Goal: Information Seeking & Learning: Learn about a topic

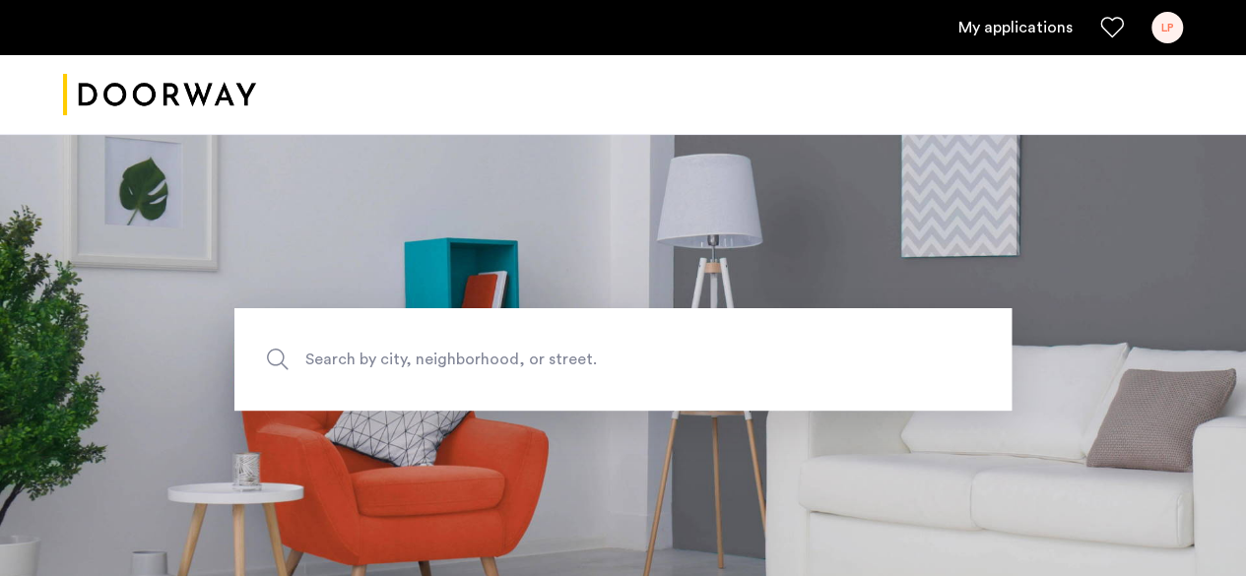
click at [1037, 24] on link "My applications" at bounding box center [1016, 28] width 114 height 24
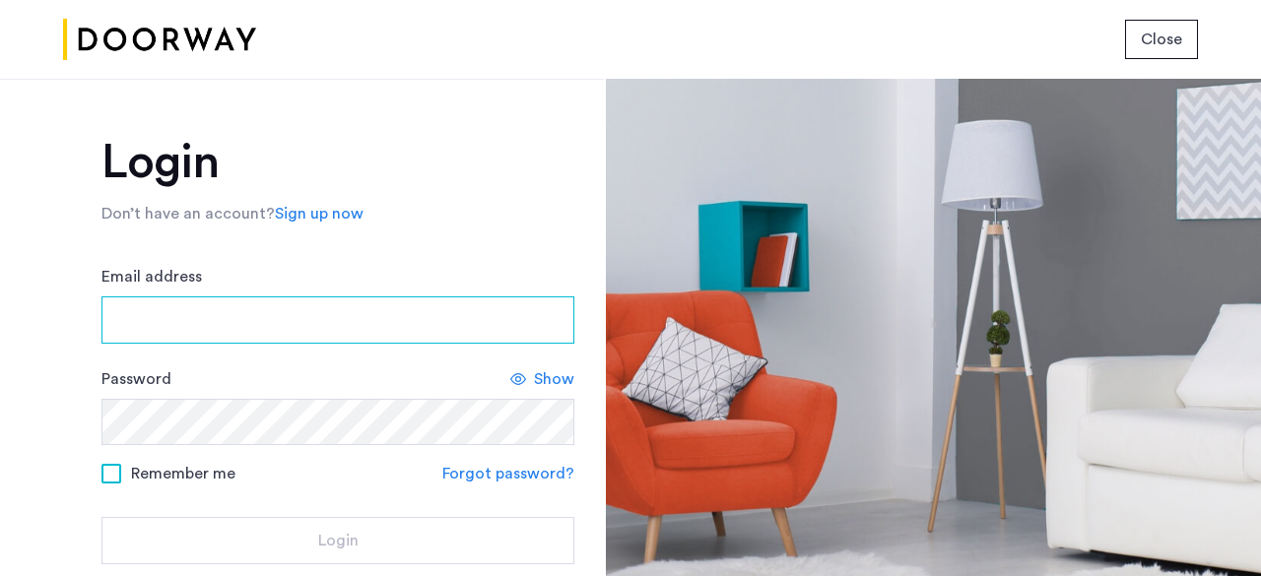
click at [153, 304] on input "Email address" at bounding box center [337, 320] width 473 height 47
type input "**********"
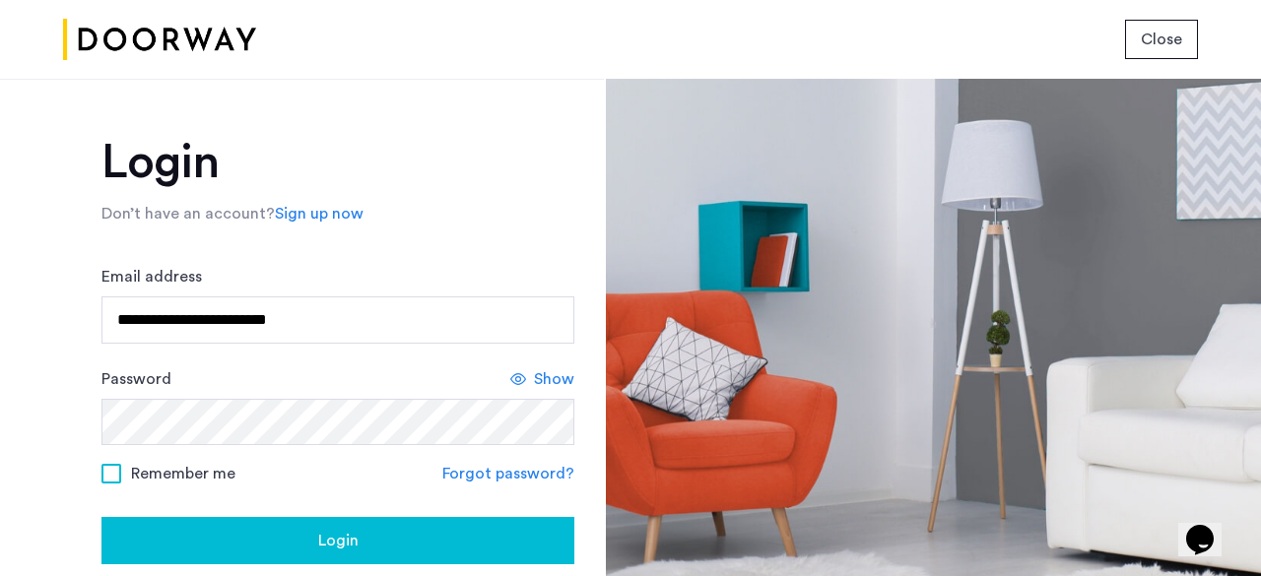
click at [552, 367] on span "Show" at bounding box center [554, 379] width 40 height 24
click at [552, 367] on span "Hide" at bounding box center [557, 379] width 33 height 24
click at [292, 542] on div "Login" at bounding box center [337, 541] width 441 height 24
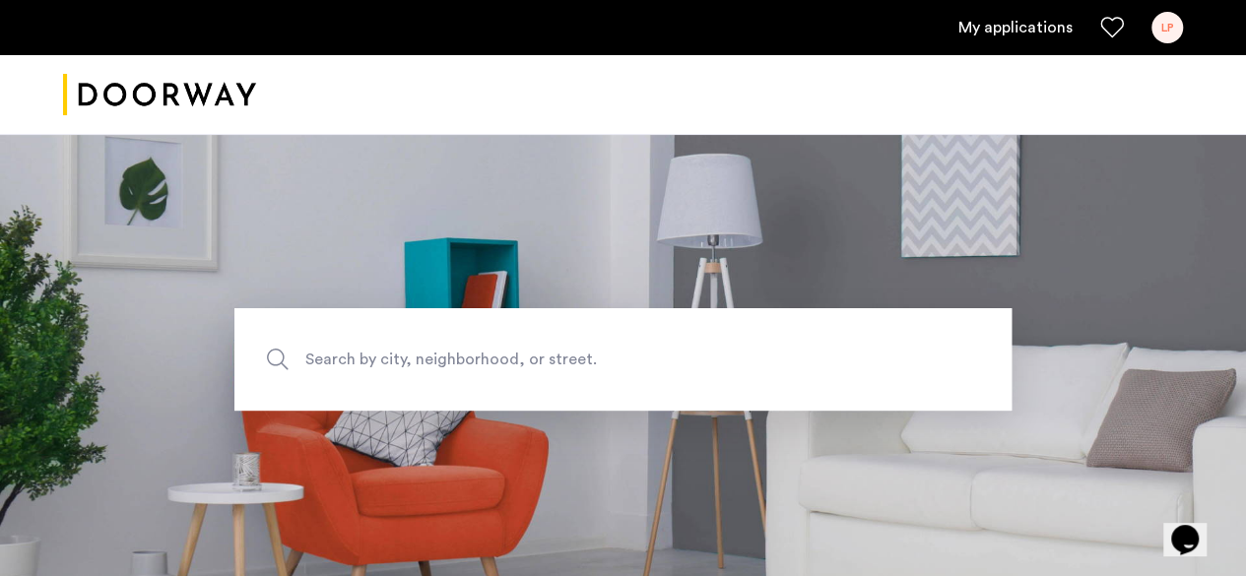
click at [1006, 23] on link "My applications" at bounding box center [1016, 28] width 114 height 24
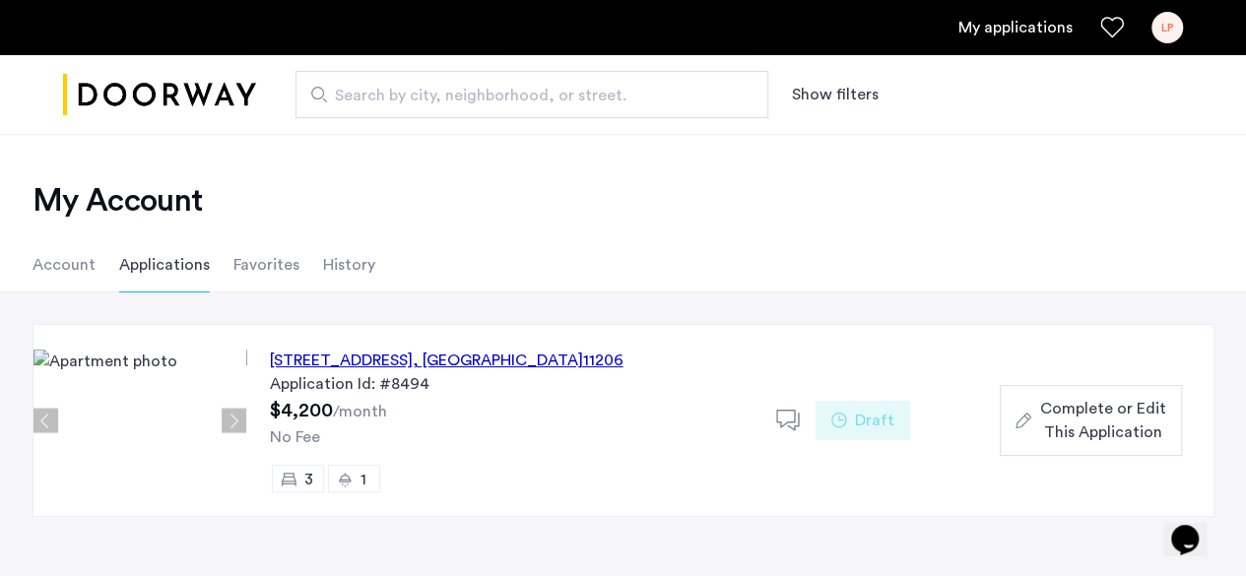
scroll to position [99, 0]
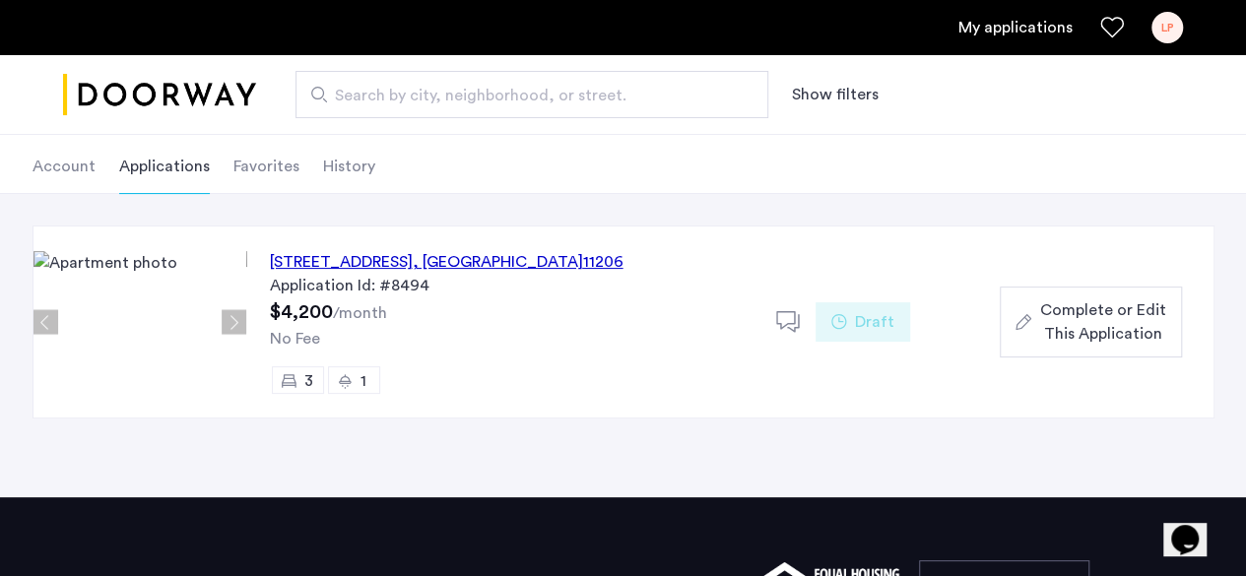
click at [847, 324] on div "Draft" at bounding box center [863, 321] width 95 height 39
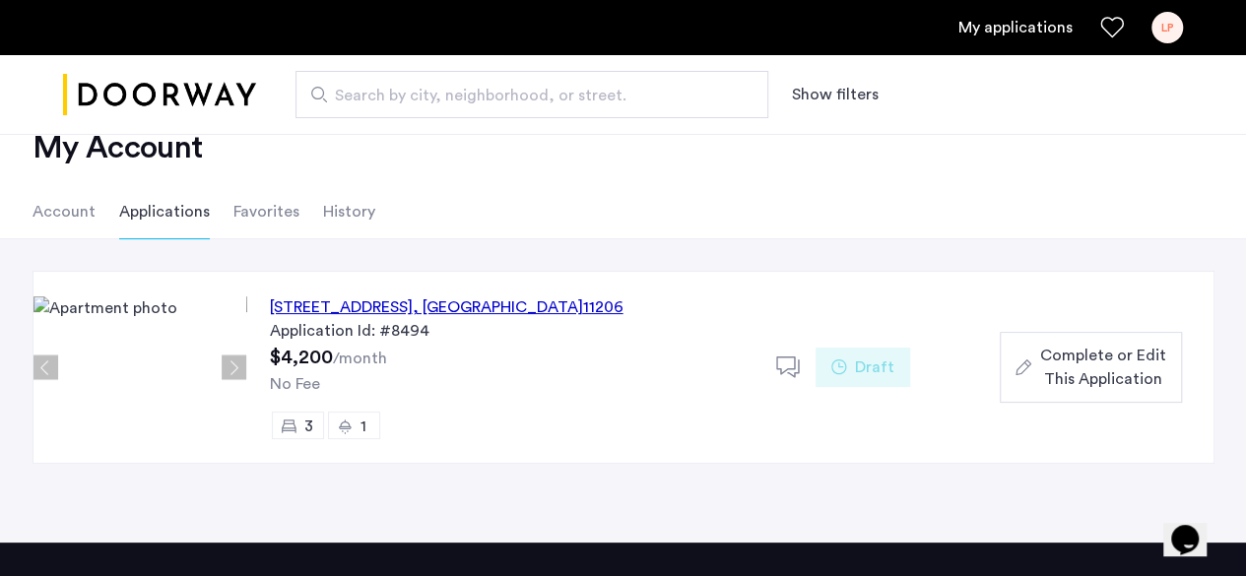
scroll to position [99, 0]
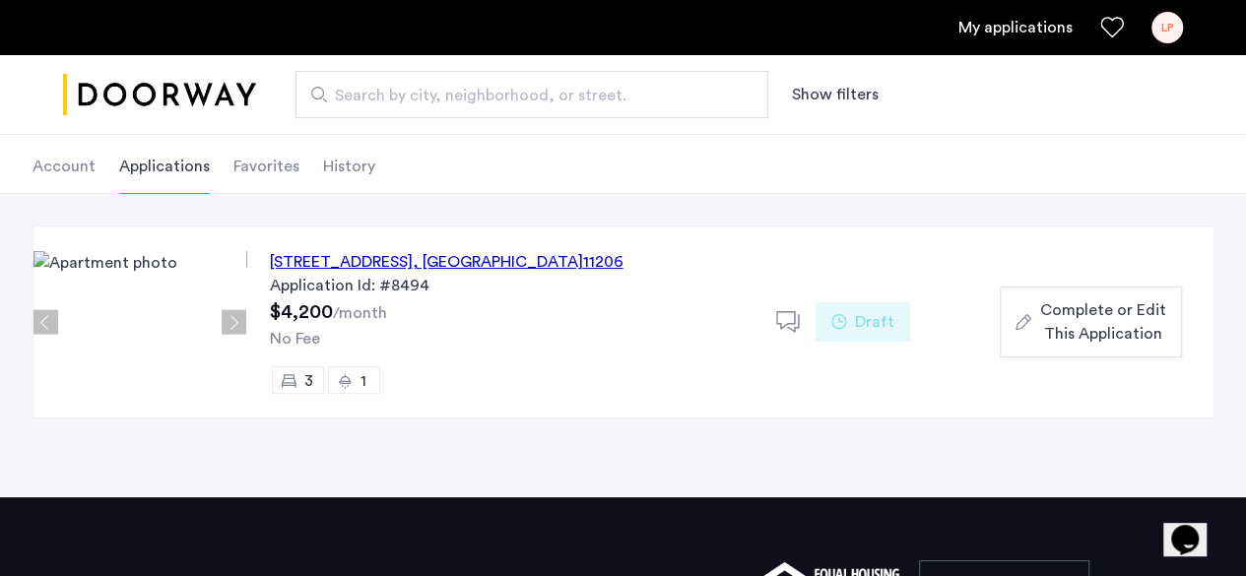
click at [780, 315] on icon at bounding box center [788, 322] width 25 height 25
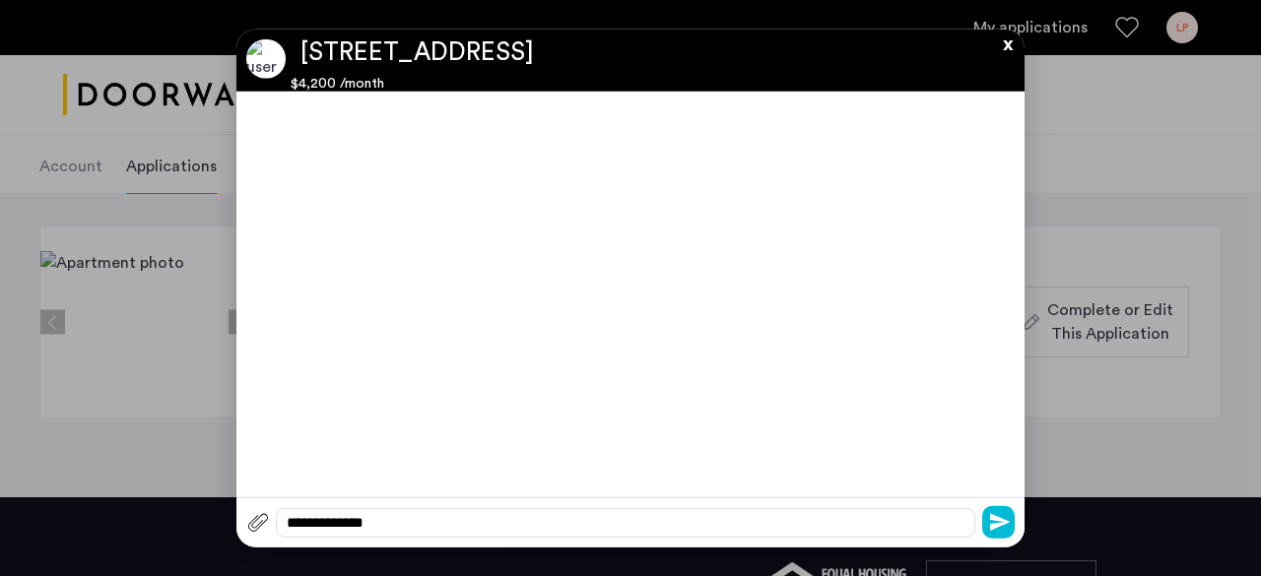
scroll to position [0, 0]
click at [1007, 48] on button "x" at bounding box center [1003, 40] width 30 height 22
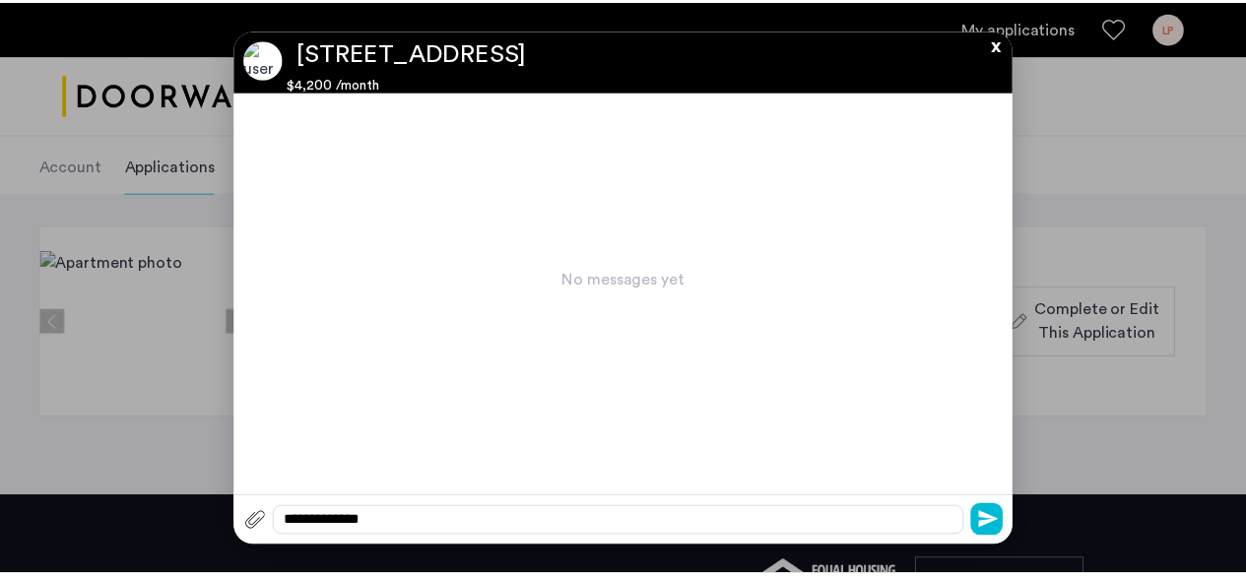
scroll to position [99, 0]
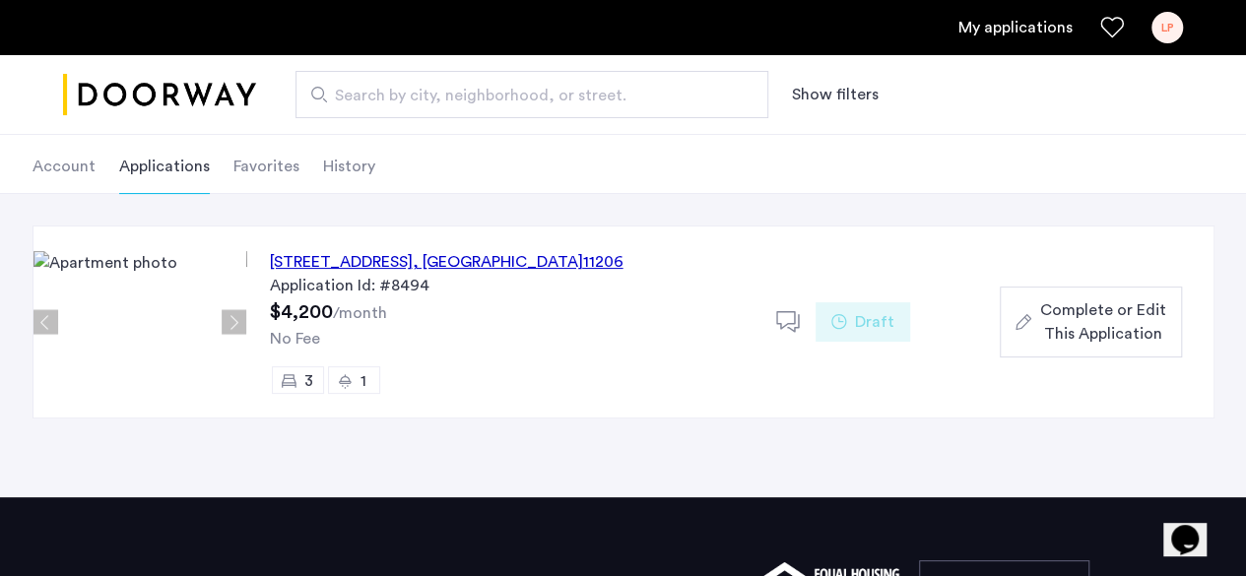
click at [234, 322] on button "Next apartment" at bounding box center [234, 322] width 25 height 25
click at [357, 251] on div "123 Pulaski Street, Unit 2B, Brooklyn , NY 11206" at bounding box center [447, 262] width 354 height 24
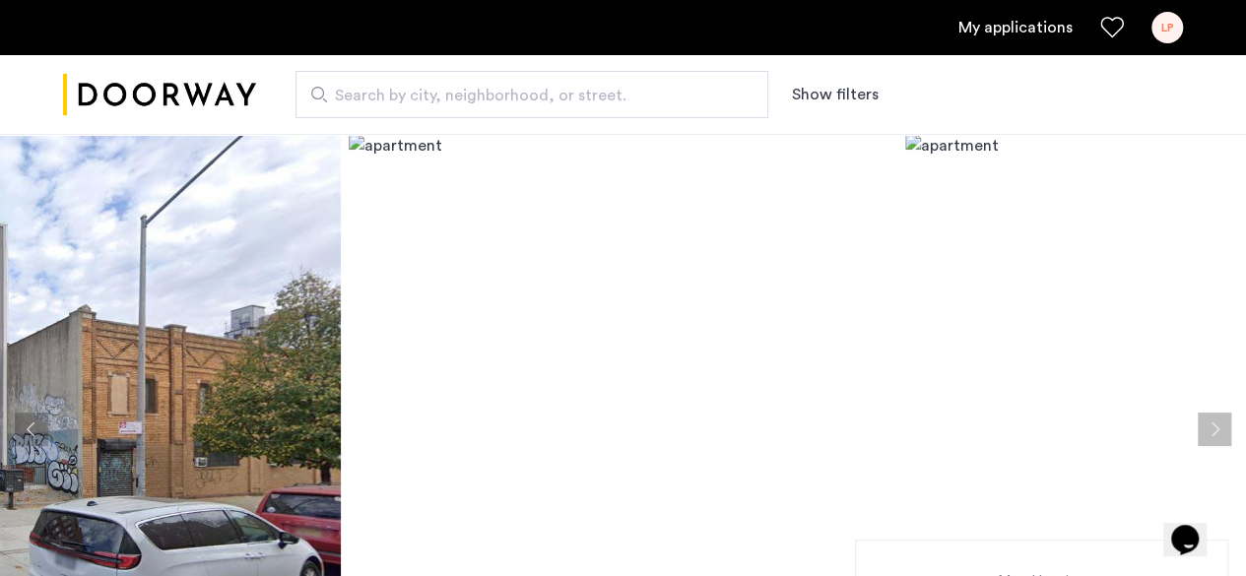
click at [1208, 430] on button "Next apartment" at bounding box center [1214, 429] width 33 height 33
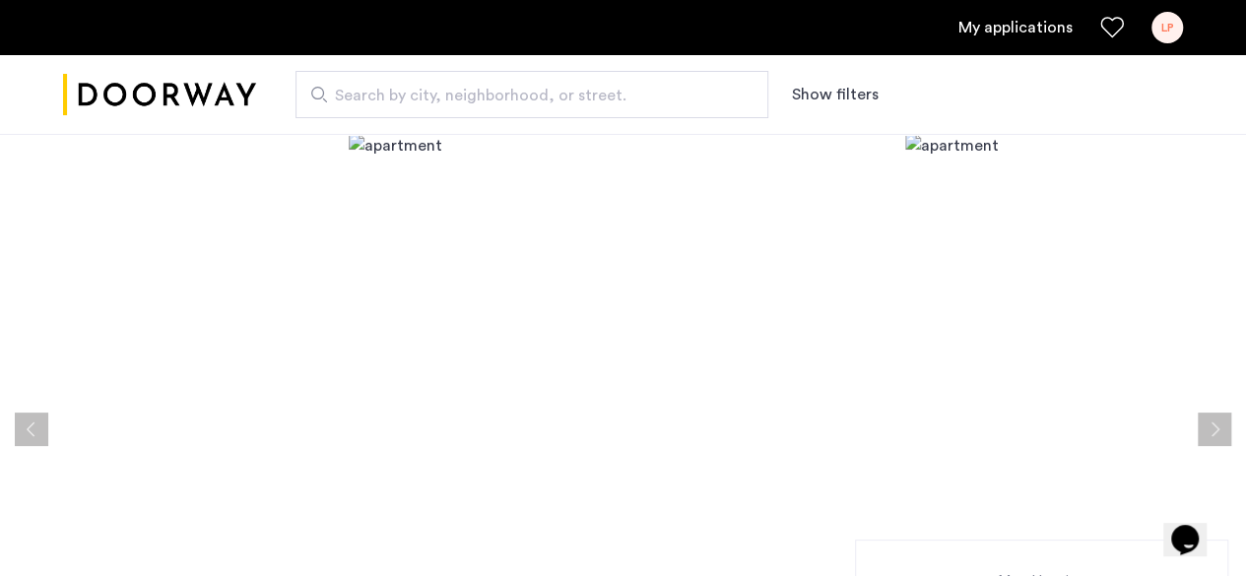
click at [613, 103] on span "Search by city, neighborhood, or street." at bounding box center [524, 96] width 378 height 24
click at [538, 83] on input "Search by city, neighborhood, or street." at bounding box center [532, 94] width 473 height 47
click at [368, 90] on span "Search by city, neighborhood, or street." at bounding box center [524, 96] width 378 height 24
click at [368, 90] on input "Search by city, neighborhood, or street." at bounding box center [532, 94] width 473 height 47
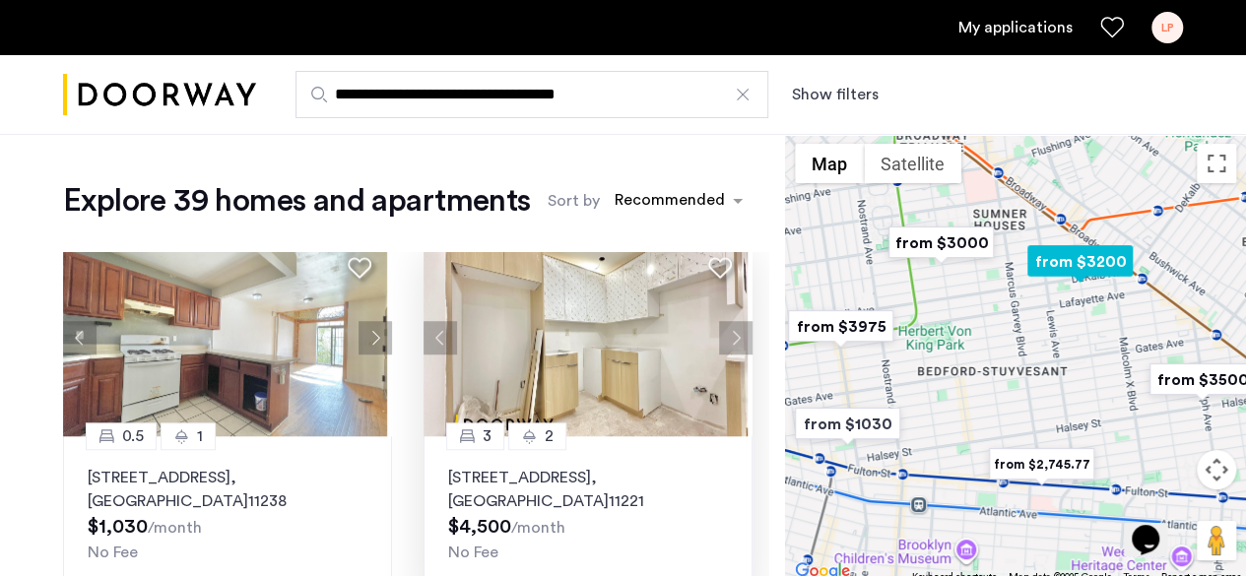
scroll to position [788, 0]
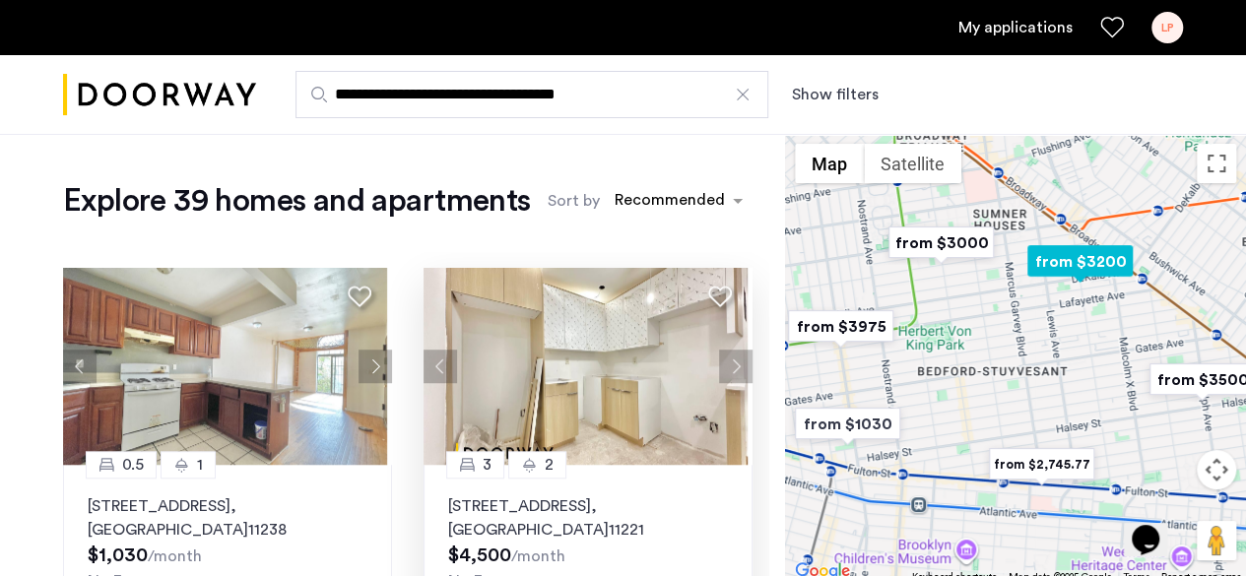
click at [729, 358] on button "Next apartment" at bounding box center [735, 366] width 33 height 33
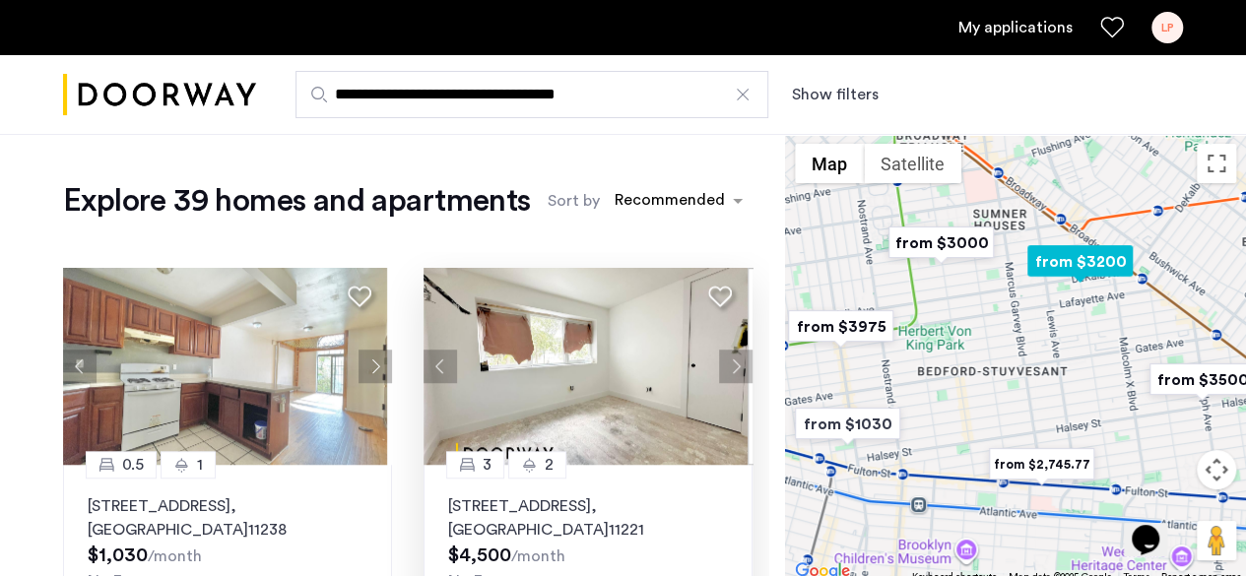
click at [719, 359] on button "Next apartment" at bounding box center [735, 366] width 33 height 33
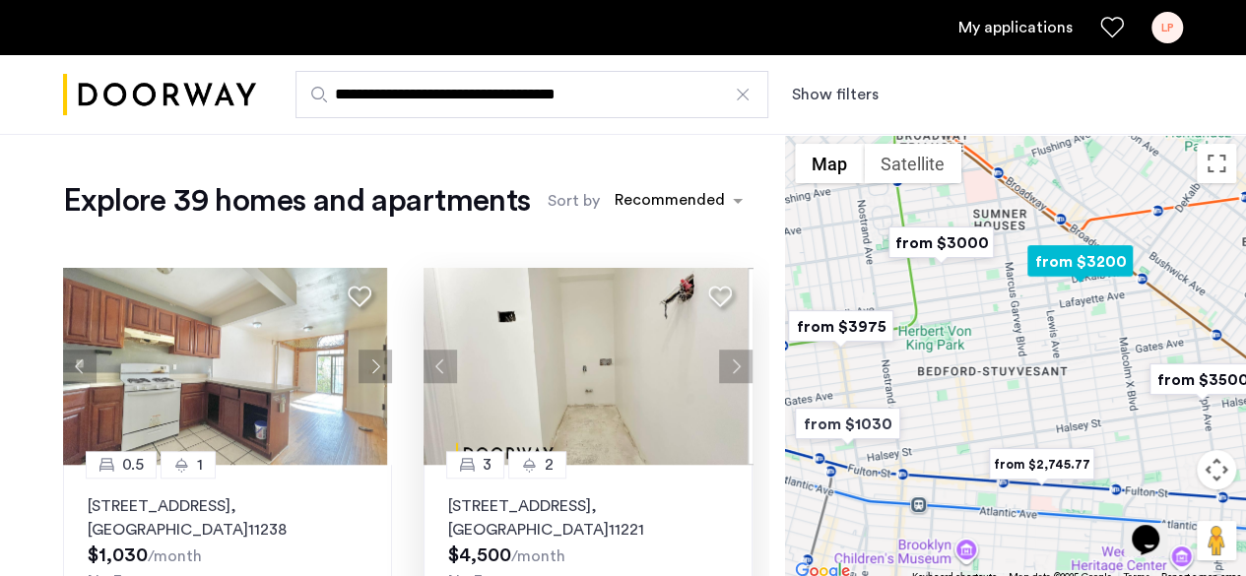
click at [719, 359] on button "Next apartment" at bounding box center [735, 366] width 33 height 33
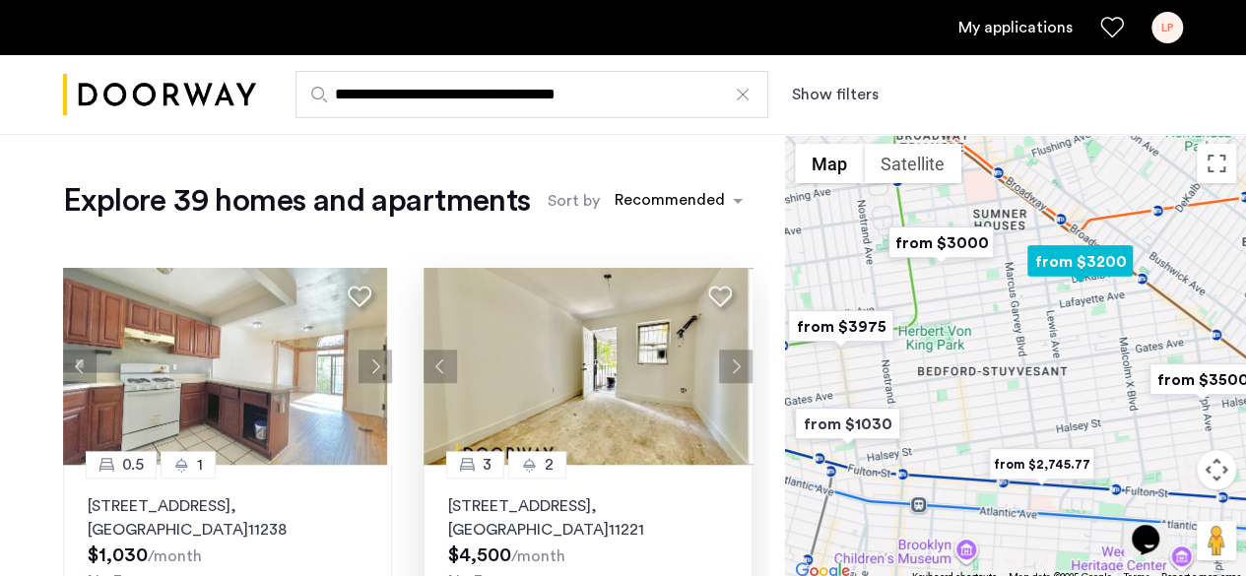
click at [719, 359] on button "Next apartment" at bounding box center [735, 366] width 33 height 33
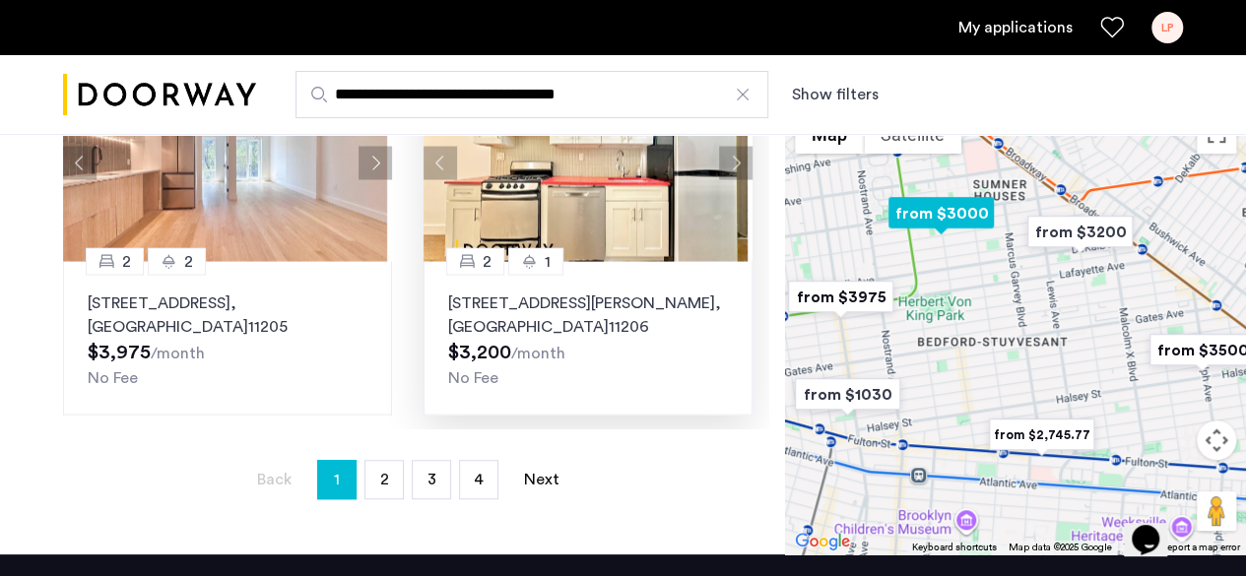
scroll to position [493, 0]
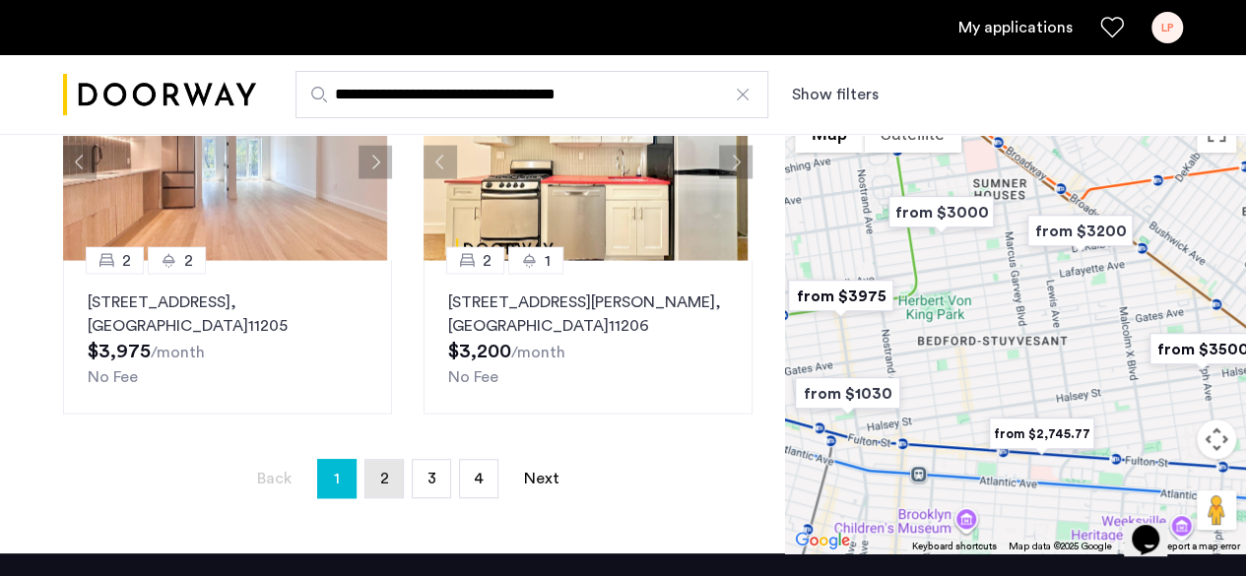
click at [382, 483] on span "2" at bounding box center [383, 479] width 9 height 16
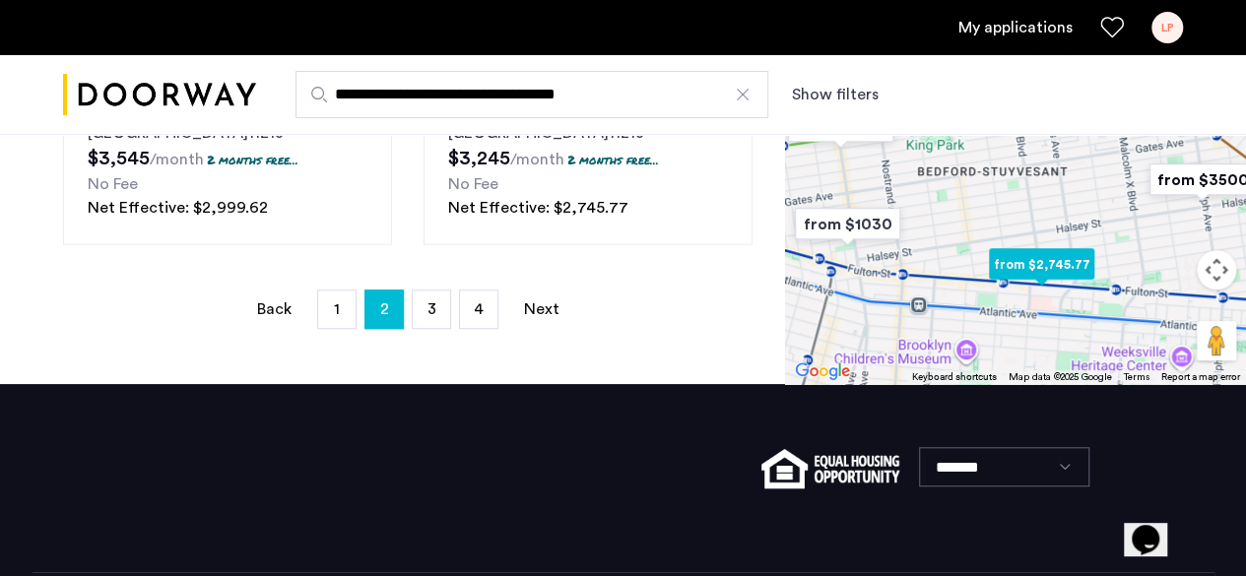
scroll to position [690, 0]
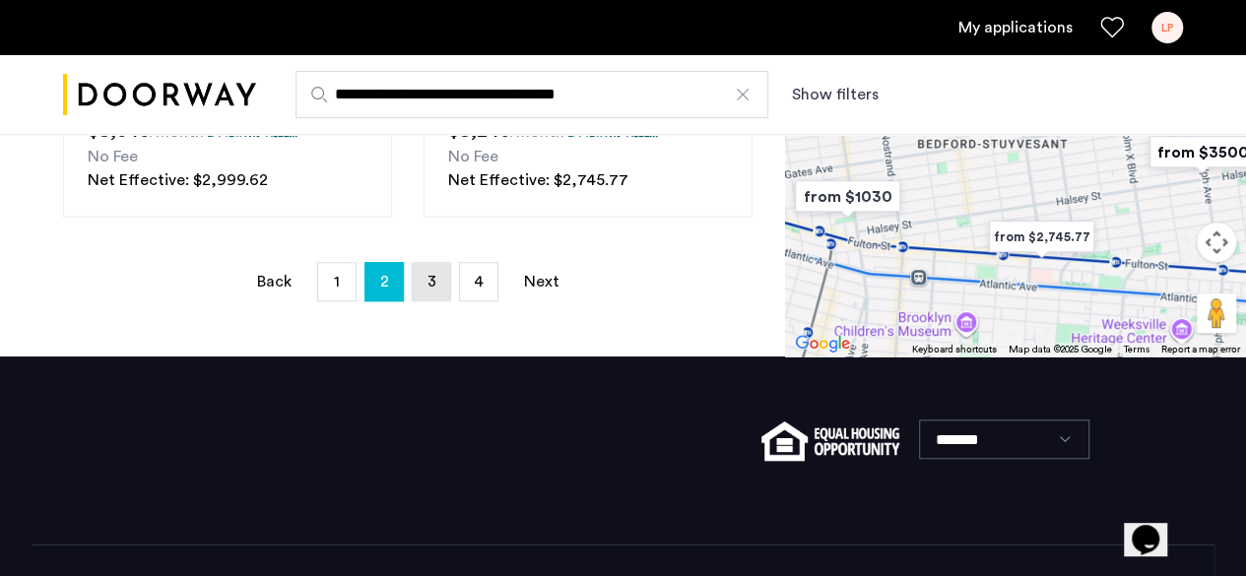
click at [413, 284] on link "page 3" at bounding box center [431, 281] width 37 height 37
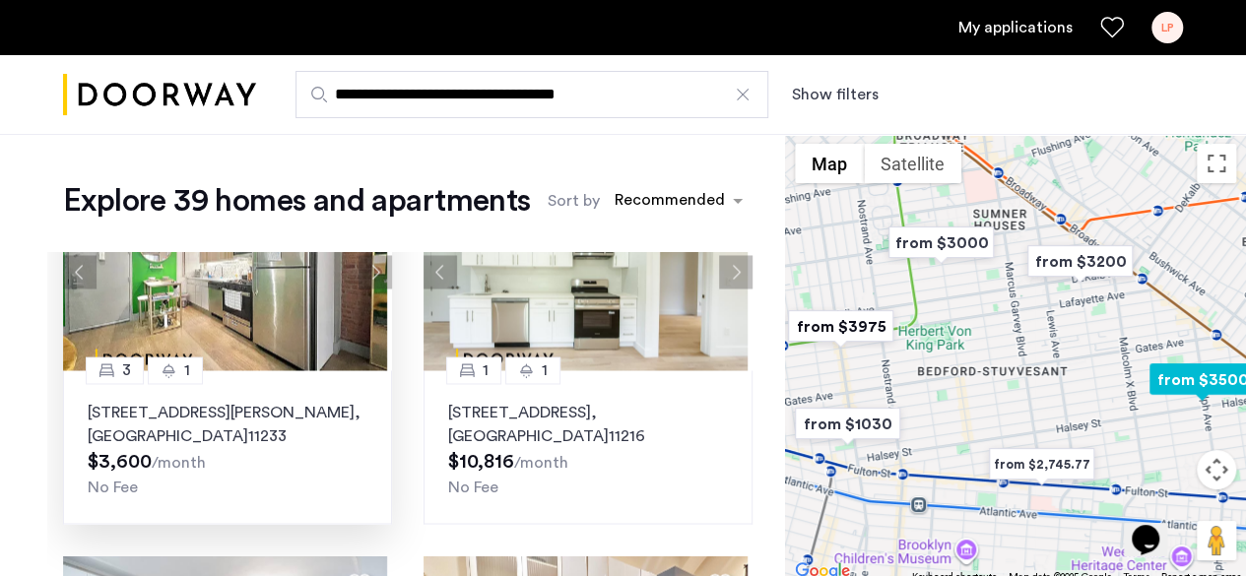
click at [368, 275] on button "Next apartment" at bounding box center [375, 271] width 33 height 33
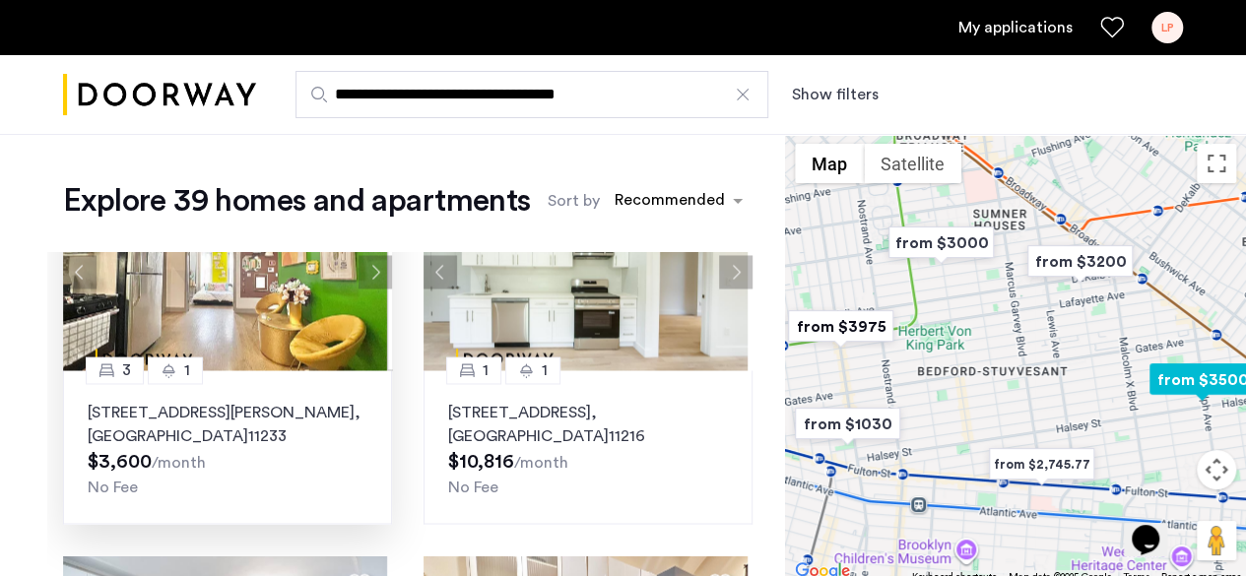
click at [359, 279] on button "Next apartment" at bounding box center [375, 271] width 33 height 33
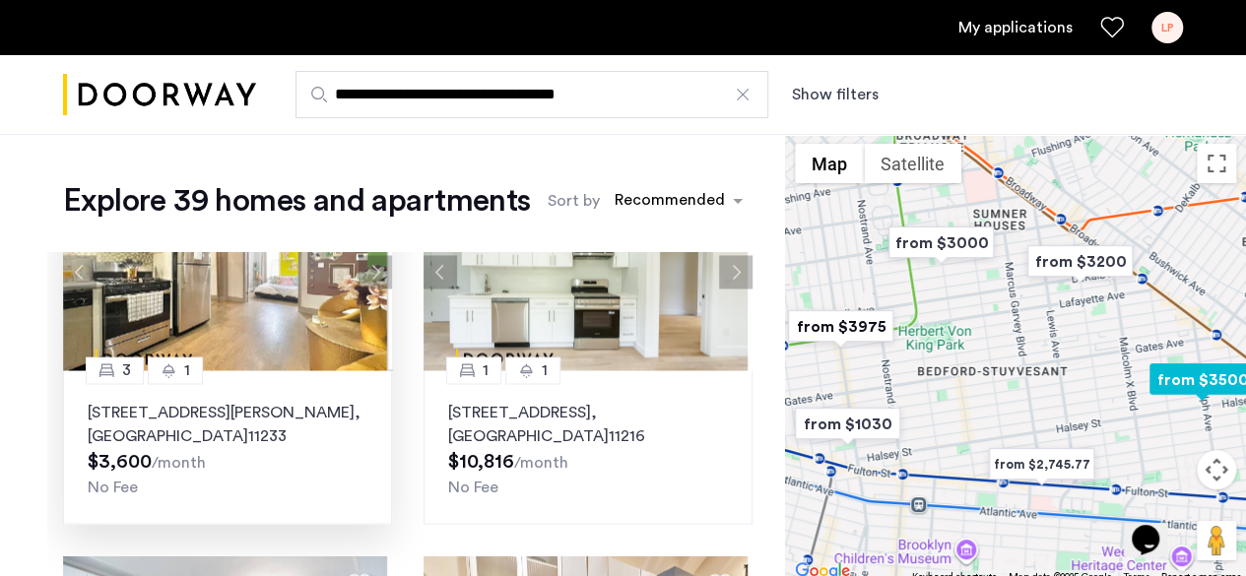
click at [367, 273] on button "Next apartment" at bounding box center [375, 271] width 33 height 33
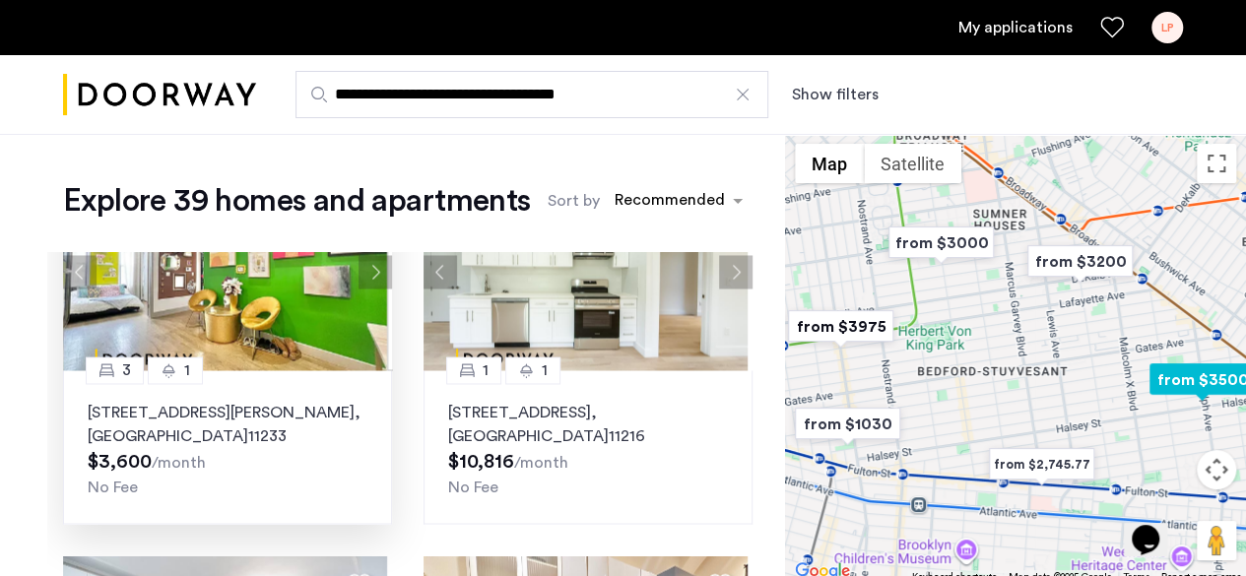
click at [367, 273] on button "Next apartment" at bounding box center [375, 271] width 33 height 33
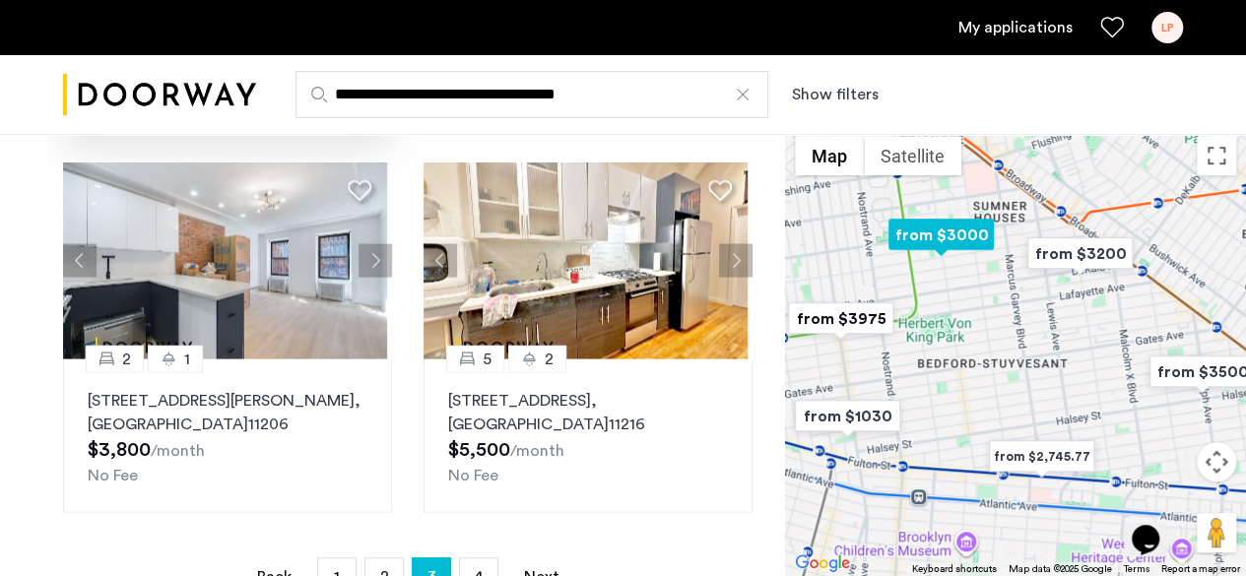
scroll to position [690, 0]
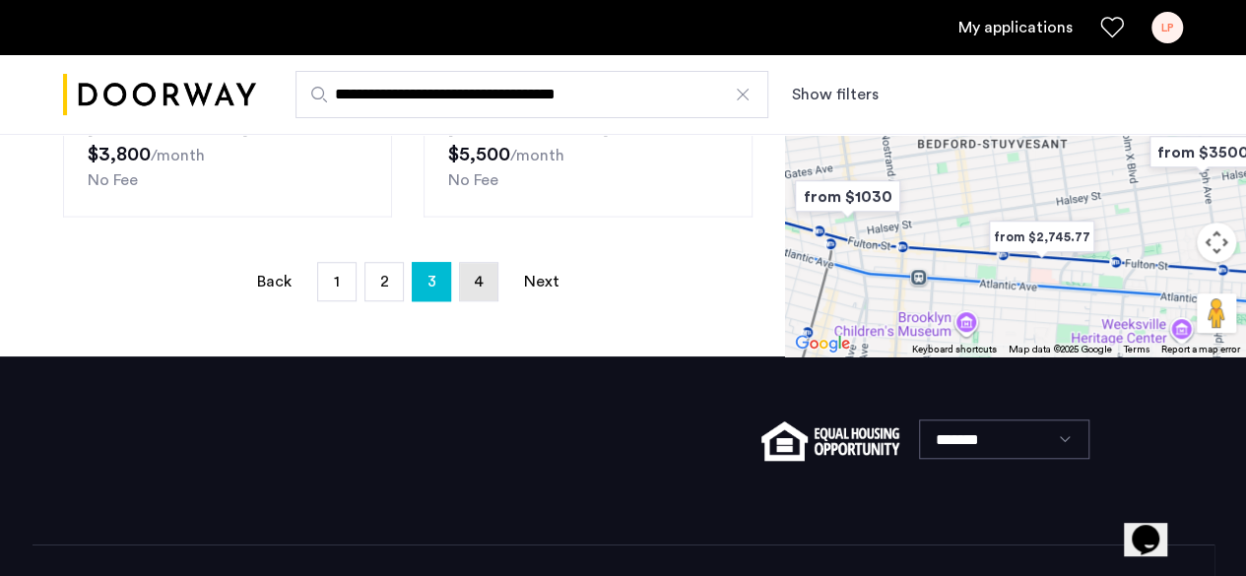
click at [485, 280] on link "page 4" at bounding box center [478, 281] width 37 height 37
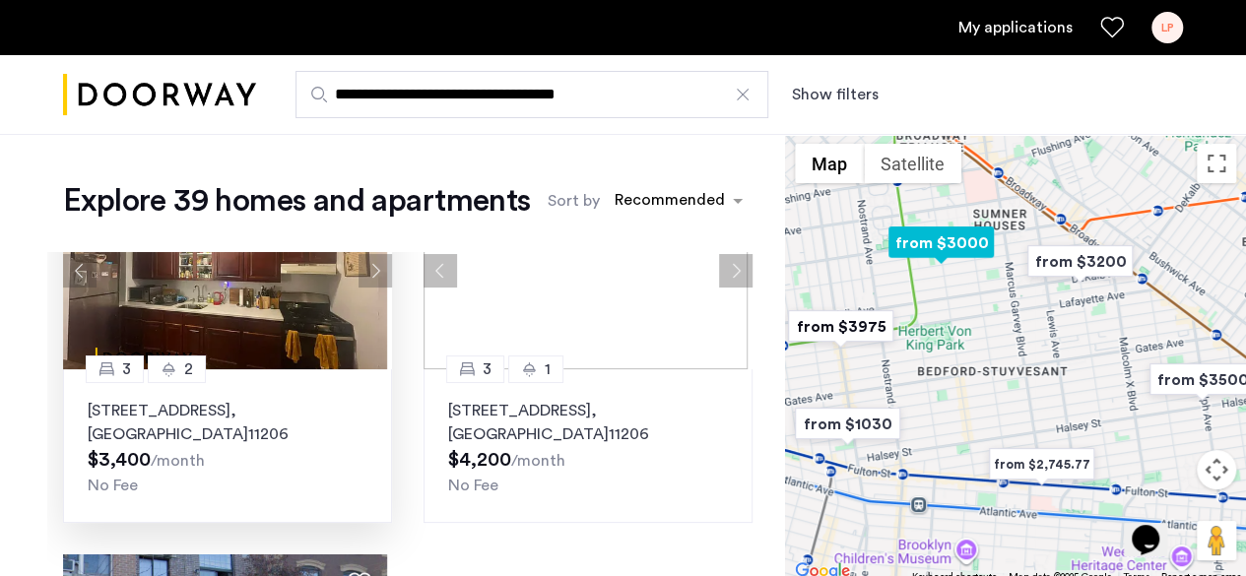
click at [370, 265] on button "Next apartment" at bounding box center [375, 270] width 33 height 33
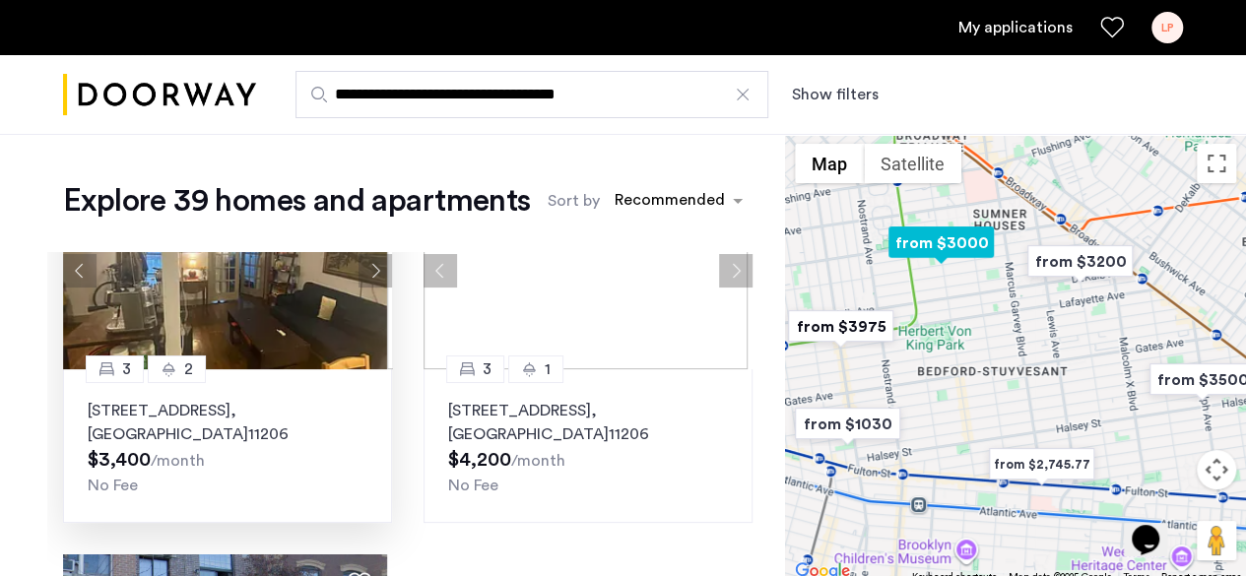
click at [366, 275] on button "Next apartment" at bounding box center [375, 270] width 33 height 33
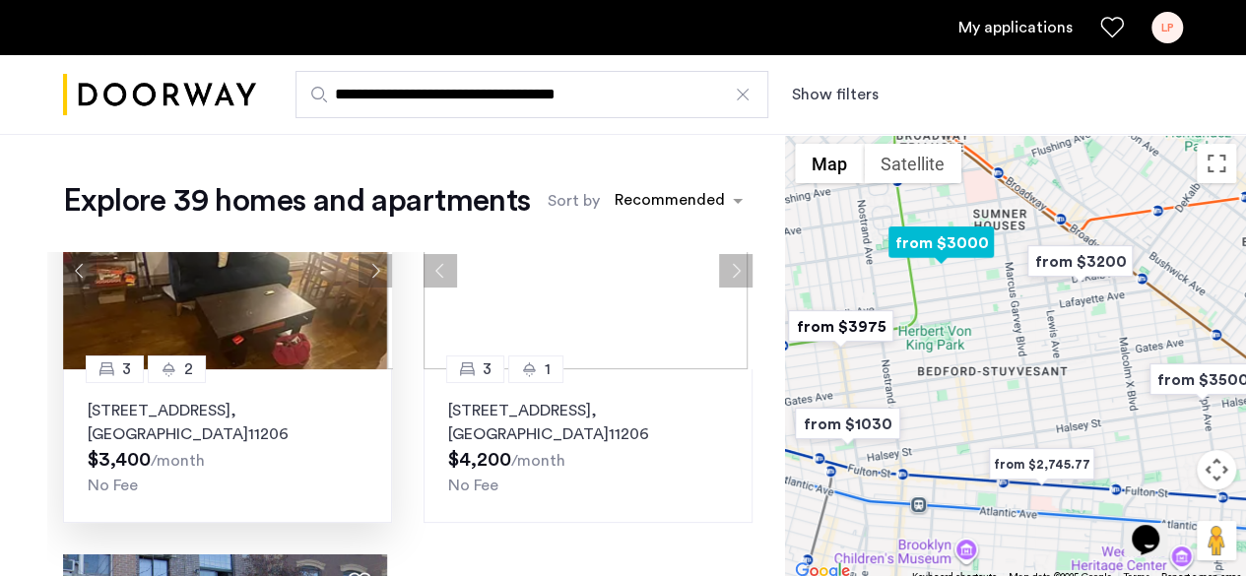
click at [366, 273] on button "Next apartment" at bounding box center [375, 270] width 33 height 33
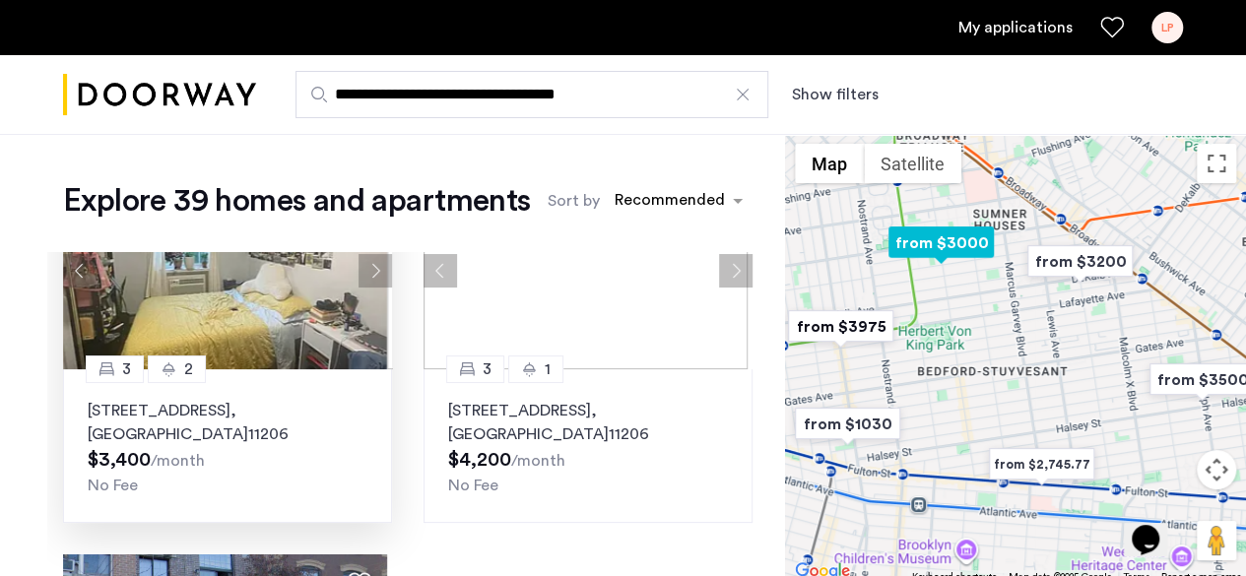
click at [366, 273] on button "Next apartment" at bounding box center [375, 270] width 33 height 33
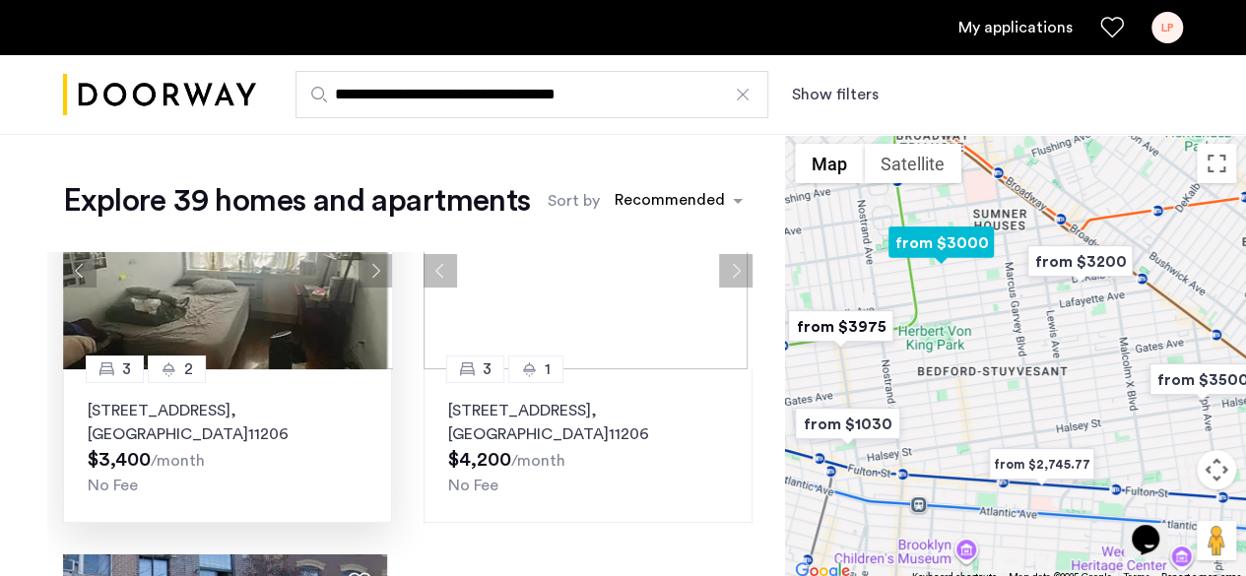
click at [367, 273] on button "Next apartment" at bounding box center [375, 270] width 33 height 33
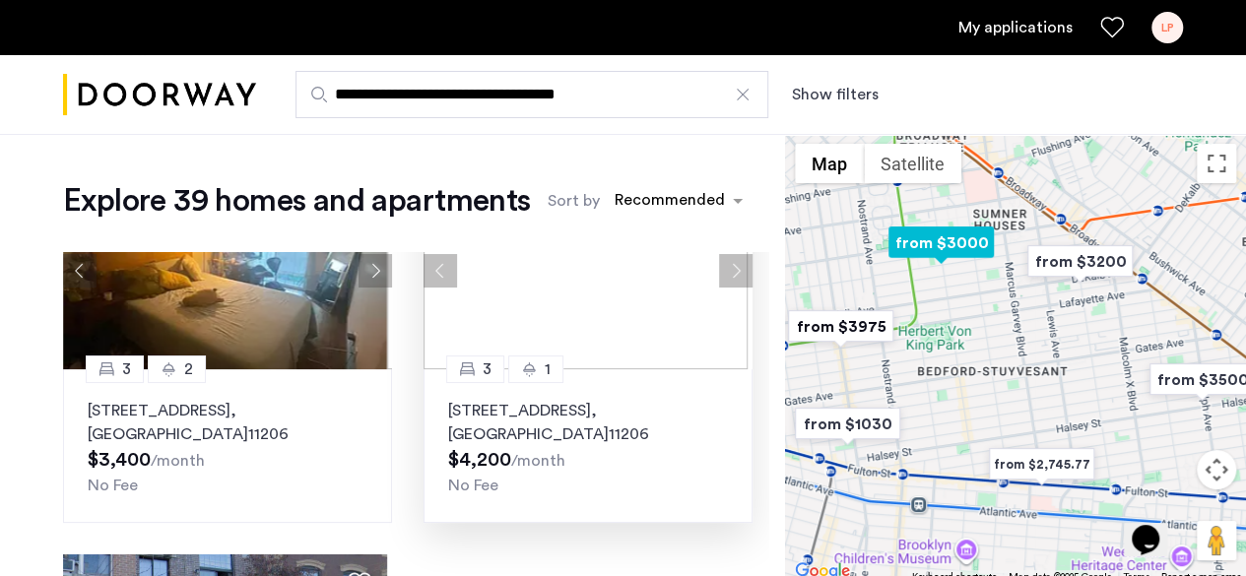
click at [719, 267] on button "Next apartment" at bounding box center [735, 270] width 33 height 33
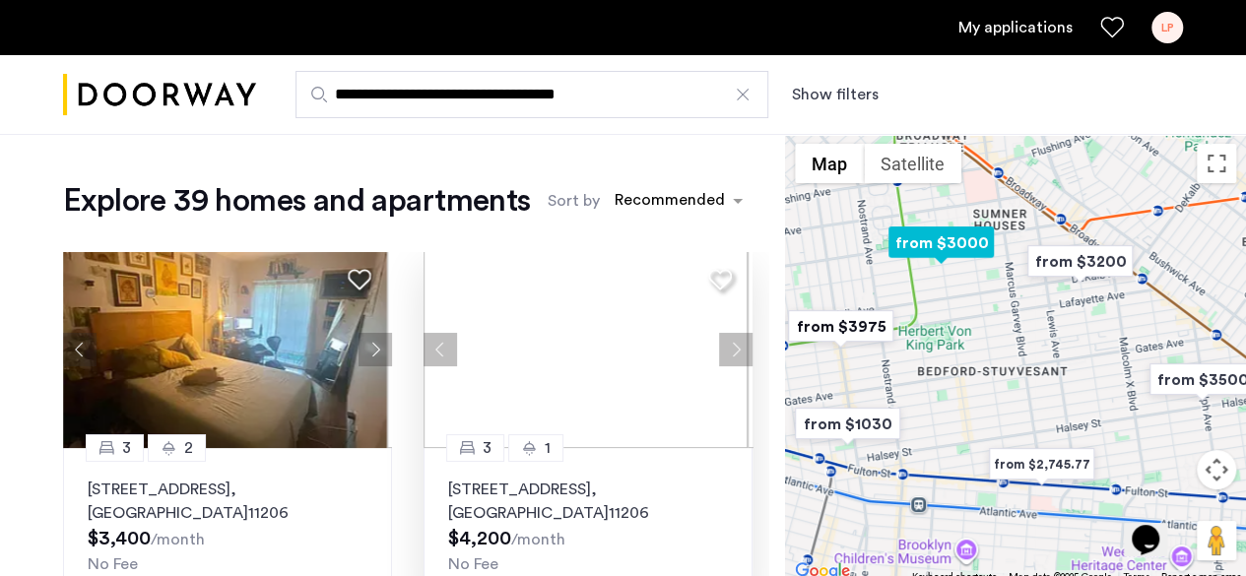
scroll to position [0, 0]
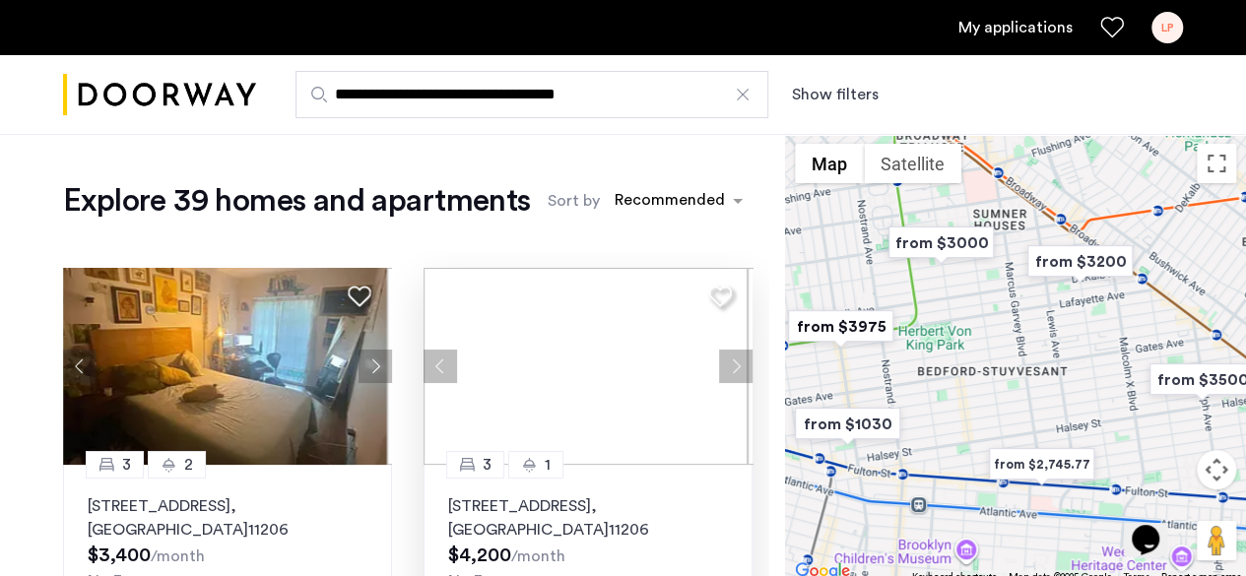
click at [595, 100] on input "**********" at bounding box center [532, 94] width 473 height 47
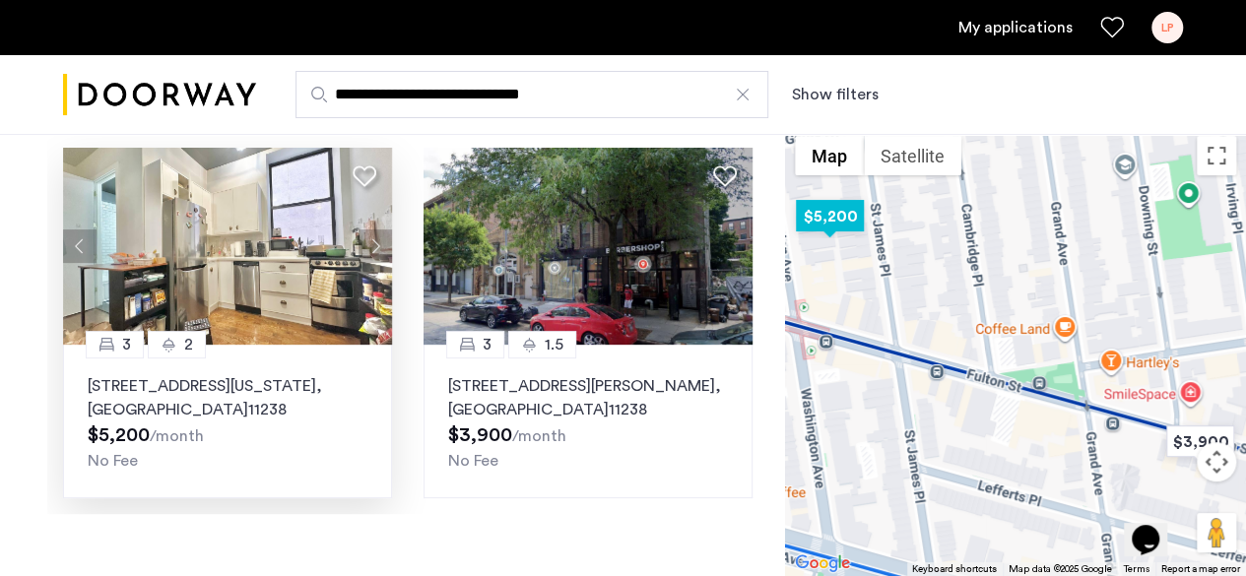
scroll to position [99, 0]
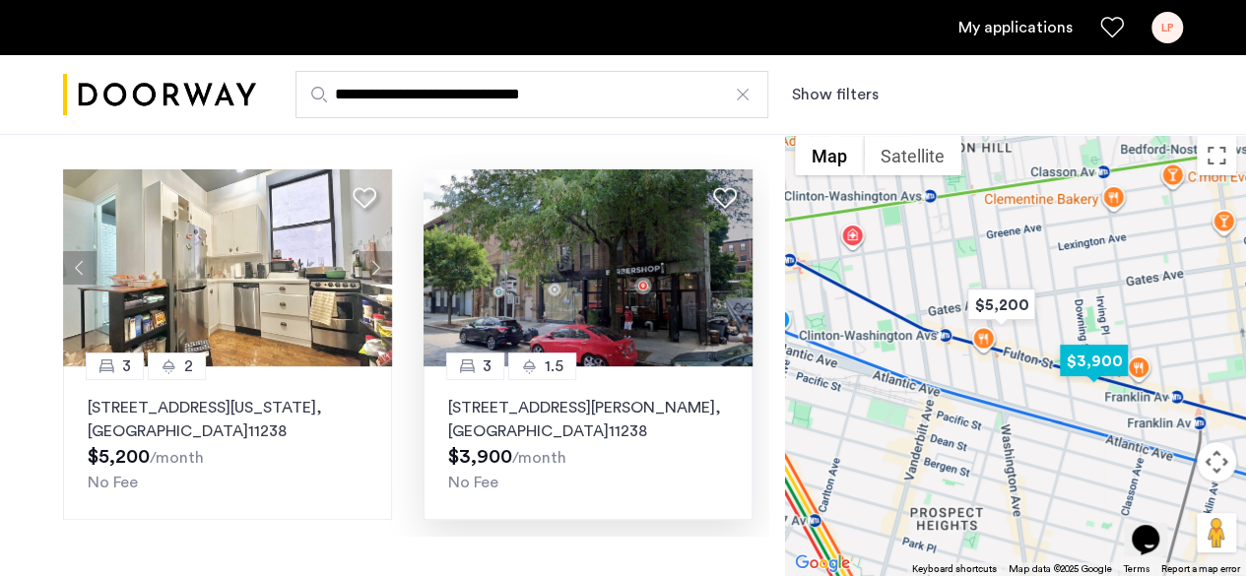
click at [571, 268] on img at bounding box center [588, 267] width 329 height 197
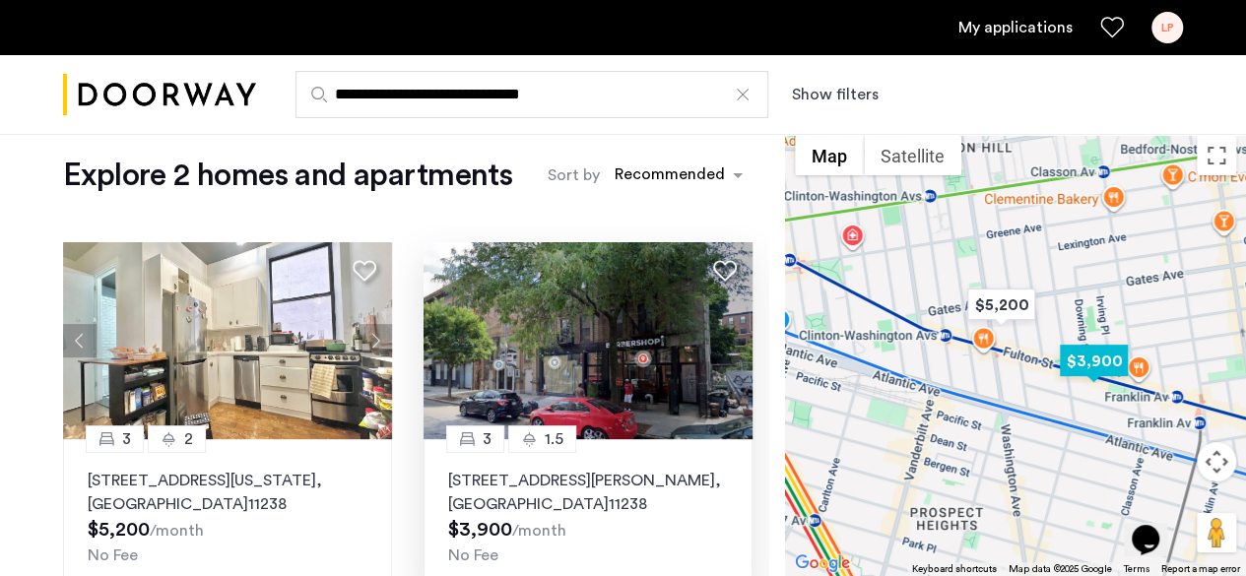
scroll to position [0, 0]
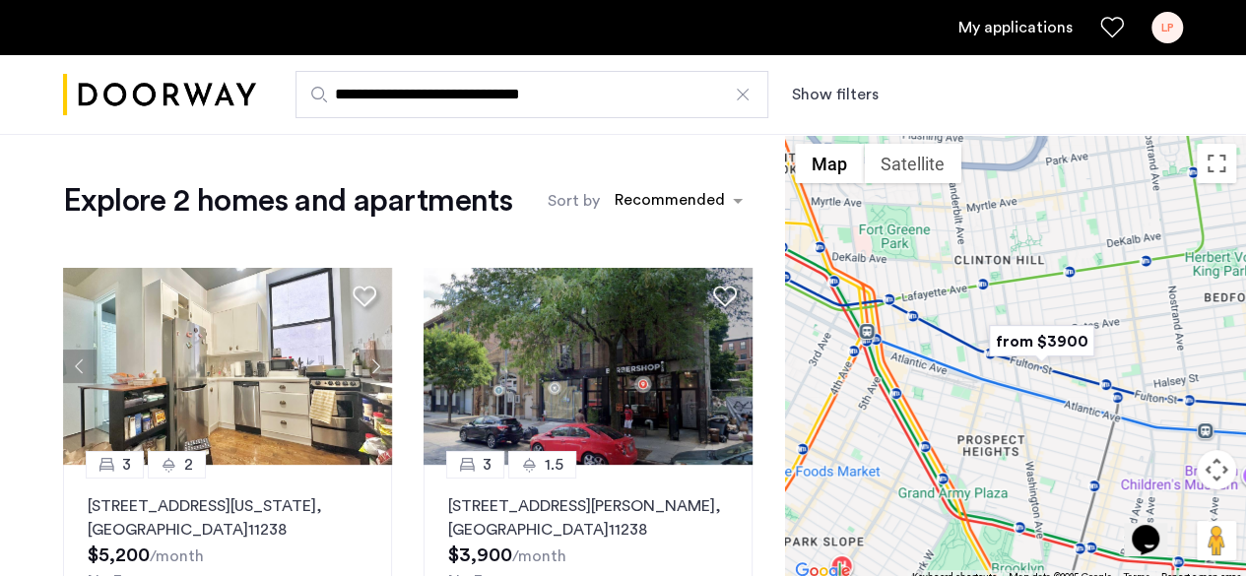
click at [395, 95] on input "**********" at bounding box center [532, 94] width 473 height 47
click at [396, 95] on input "**********" at bounding box center [532, 94] width 473 height 47
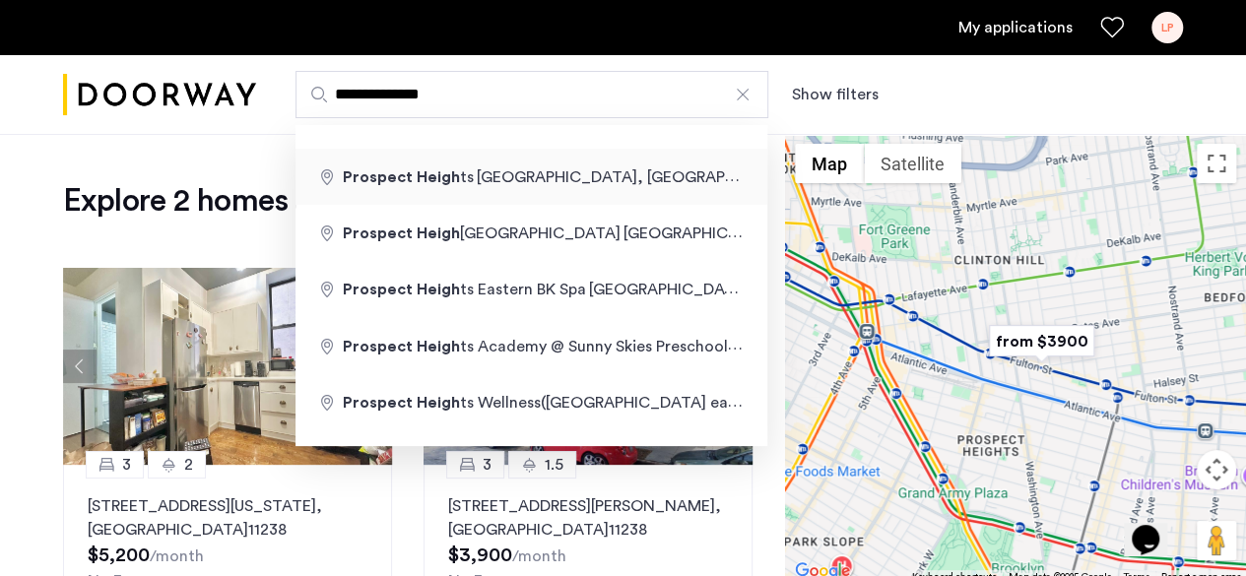
type input "**********"
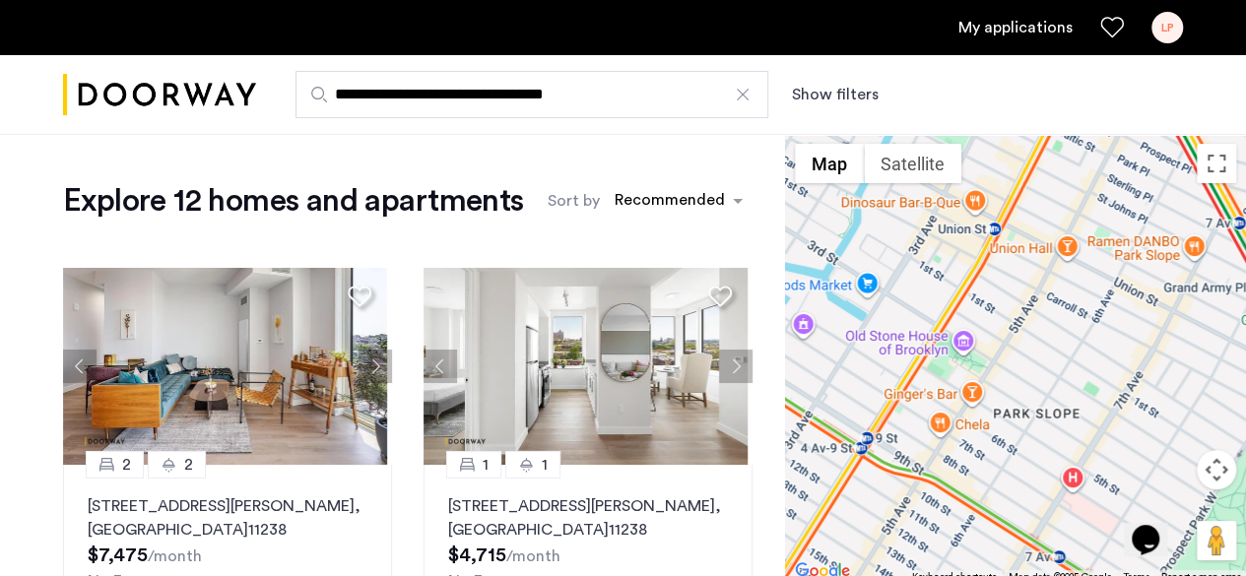
drag, startPoint x: 887, startPoint y: 369, endPoint x: 1195, endPoint y: 229, distance: 339.0
click at [1195, 229] on div at bounding box center [1015, 359] width 461 height 450
click at [1023, 25] on link "My applications" at bounding box center [1016, 28] width 114 height 24
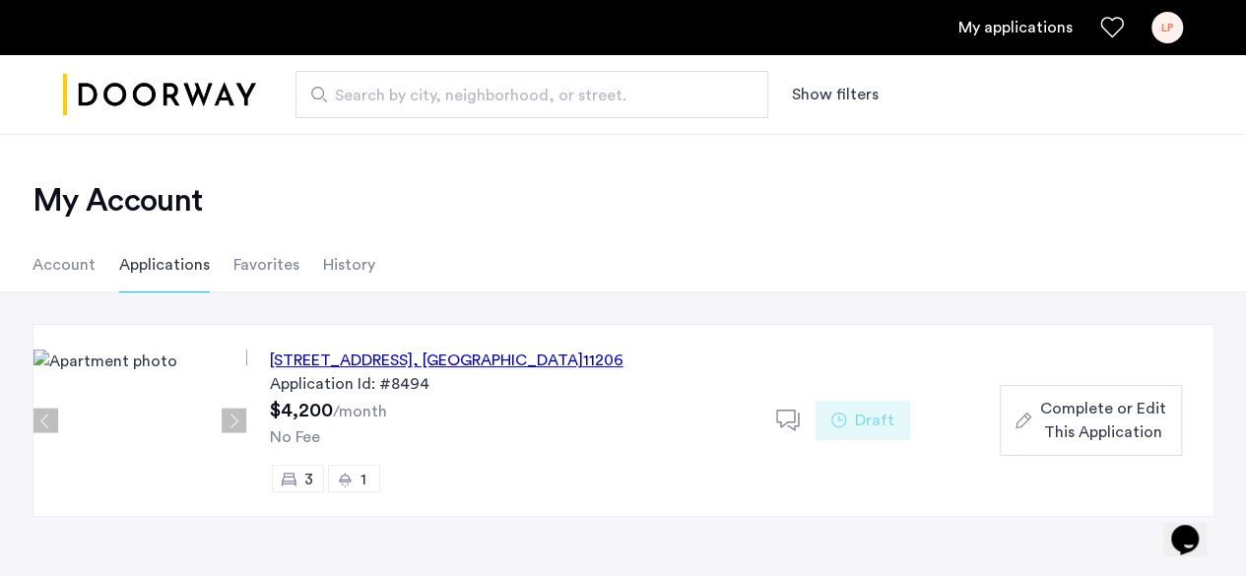
click at [406, 361] on div "123 Pulaski Street, Unit 2B, Brooklyn , NY 11206" at bounding box center [447, 361] width 354 height 24
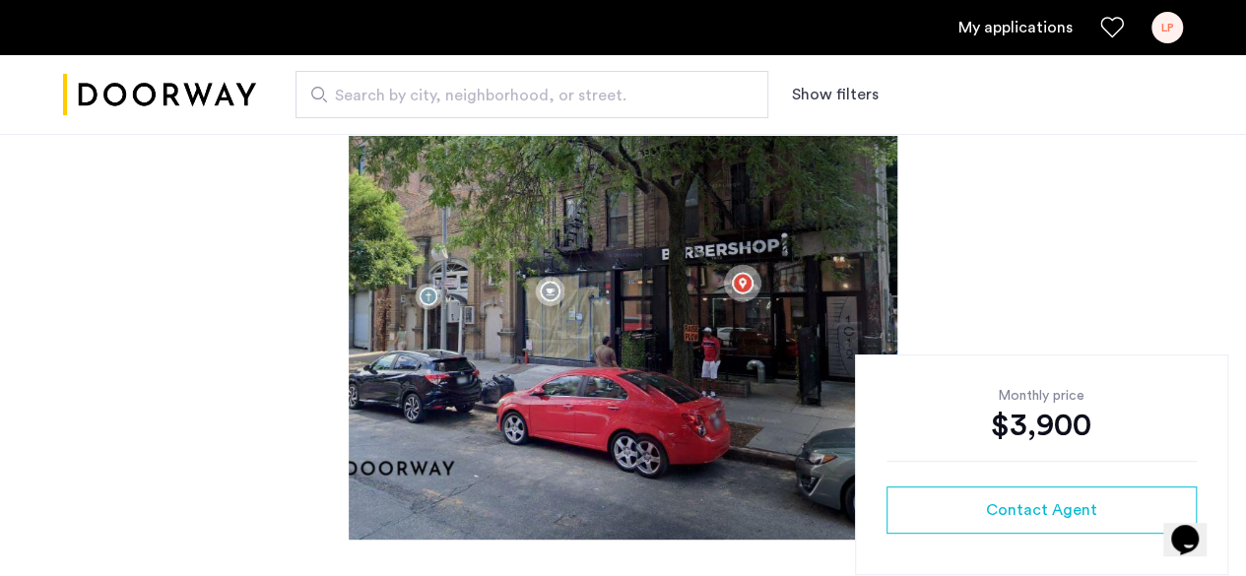
scroll to position [493, 0]
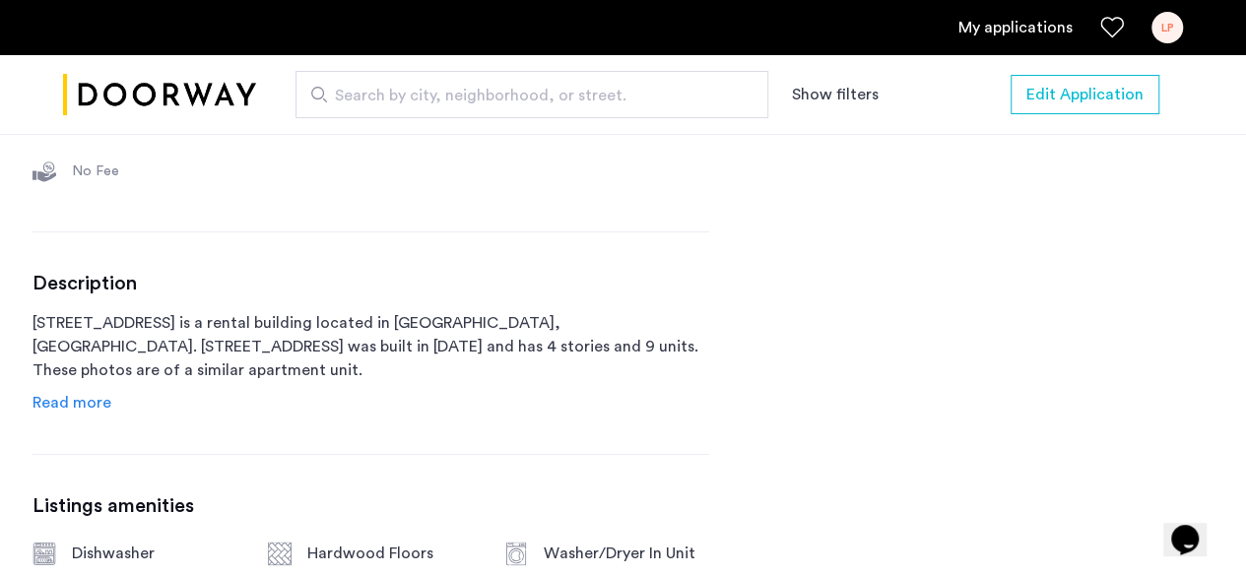
scroll to position [868, 0]
click at [74, 399] on span "Read more" at bounding box center [72, 402] width 79 height 16
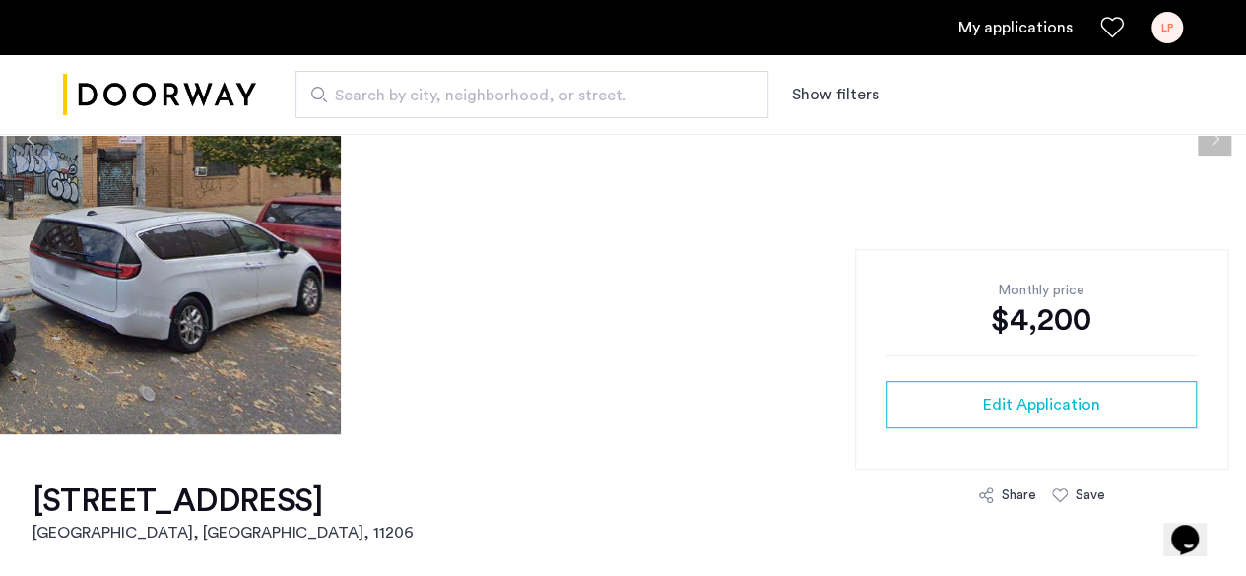
scroll to position [6, 0]
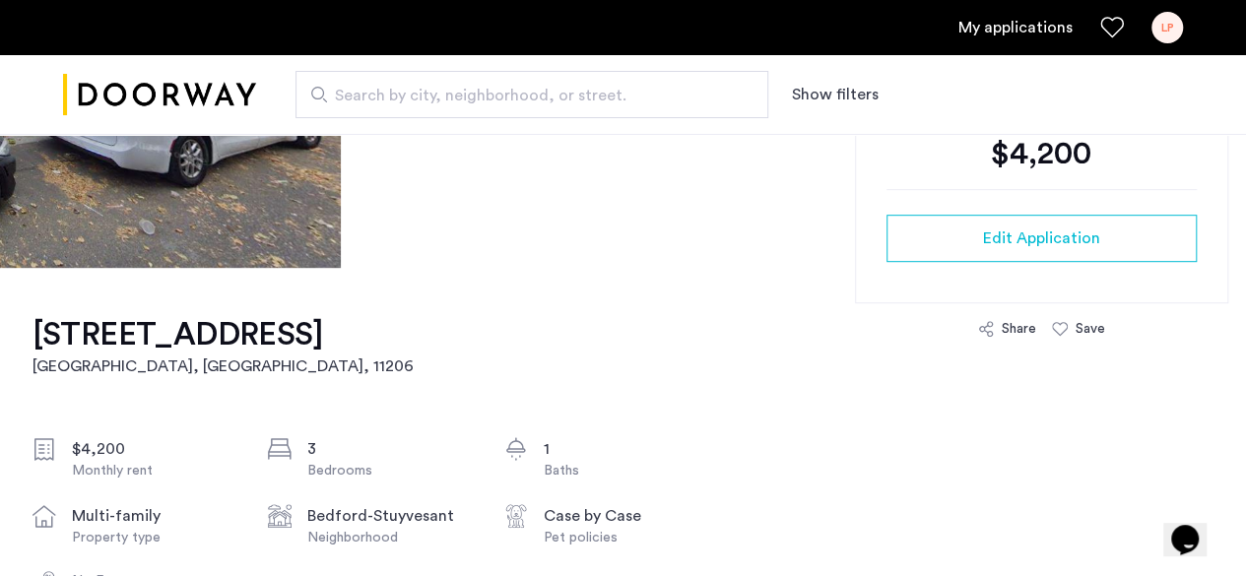
scroll to position [493, 0]
